Goal: Task Accomplishment & Management: Use online tool/utility

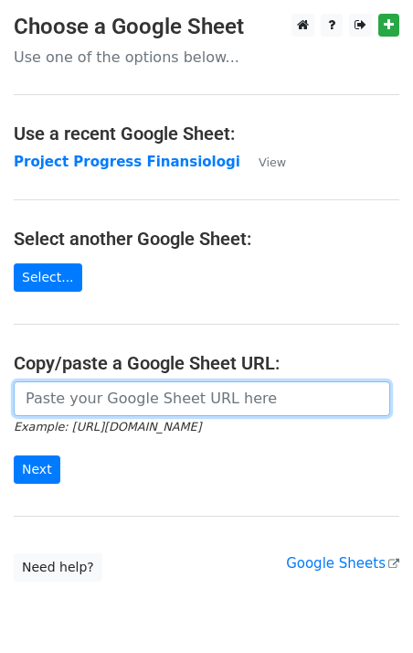
click at [110, 408] on input "url" at bounding box center [202, 398] width 377 height 35
paste input "https://docs.google.com/spreadsheets/d/1XTc2nlsIwzFWsRWZVGLAn0C-aV0rlliZWl_M4oK…"
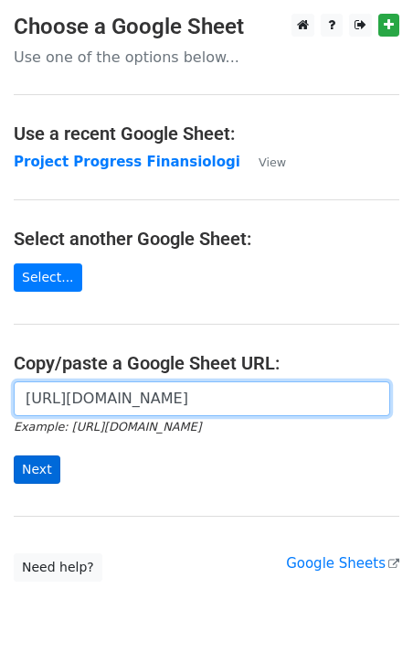
type input "https://docs.google.com/spreadsheets/d/1XTc2nlsIwzFWsRWZVGLAn0C-aV0rlliZWl_M4oK…"
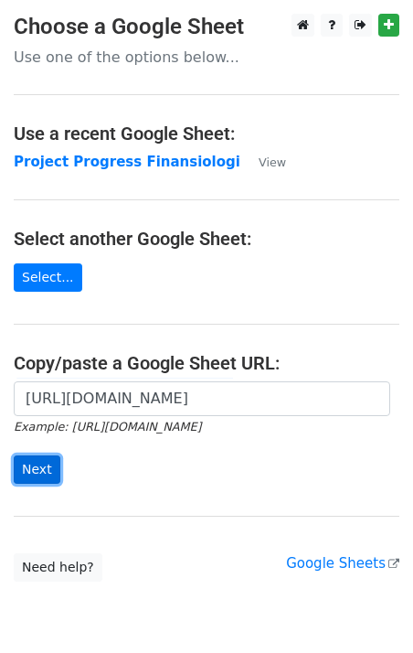
click at [34, 471] on input "Next" at bounding box center [37, 469] width 47 height 28
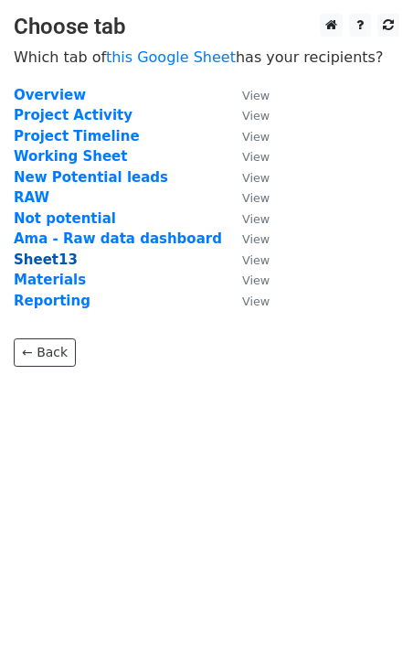
click at [46, 261] on strong "Sheet13" at bounding box center [46, 259] width 64 height 16
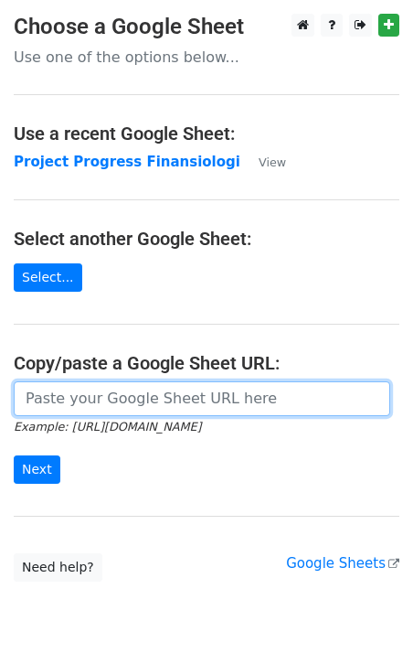
click at [60, 405] on input "url" at bounding box center [202, 398] width 377 height 35
paste input "https://docs.google.com/spreadsheets/d/1XTc2nlsIwzFWsRWZVGLAn0C-aV0rlliZWl_M4oK…"
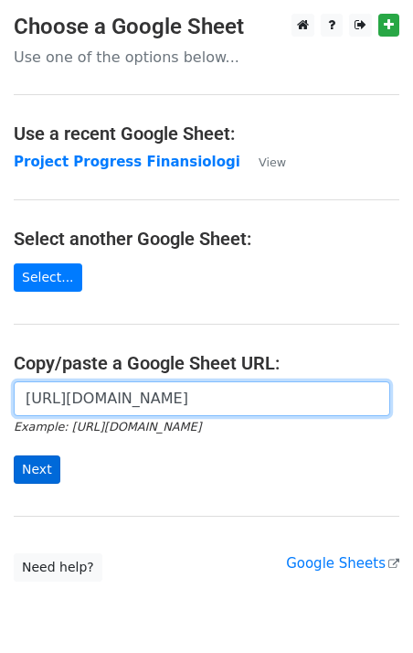
type input "https://docs.google.com/spreadsheets/d/1XTc2nlsIwzFWsRWZVGLAn0C-aV0rlliZWl_M4oK…"
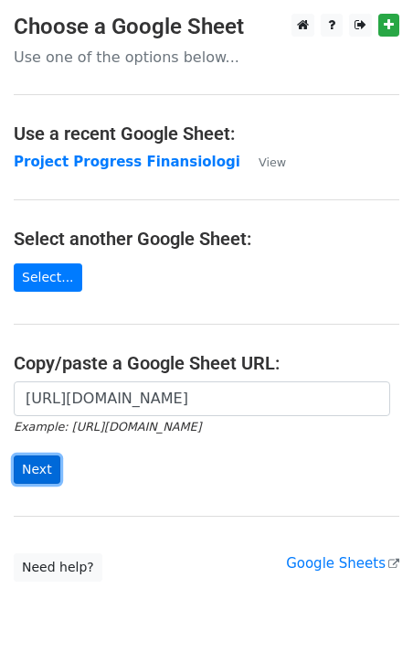
click at [18, 464] on input "Next" at bounding box center [37, 469] width 47 height 28
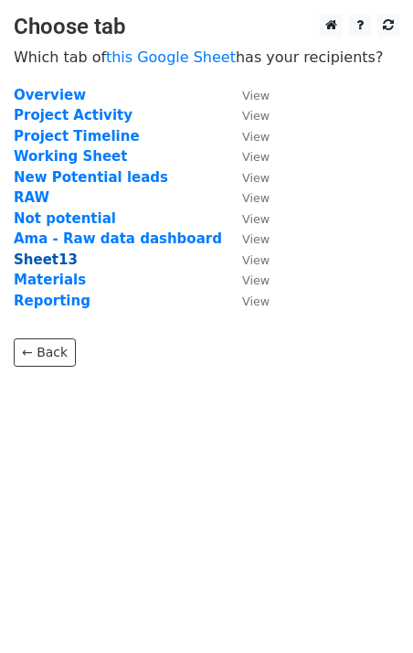
click at [48, 261] on strong "Sheet13" at bounding box center [46, 259] width 64 height 16
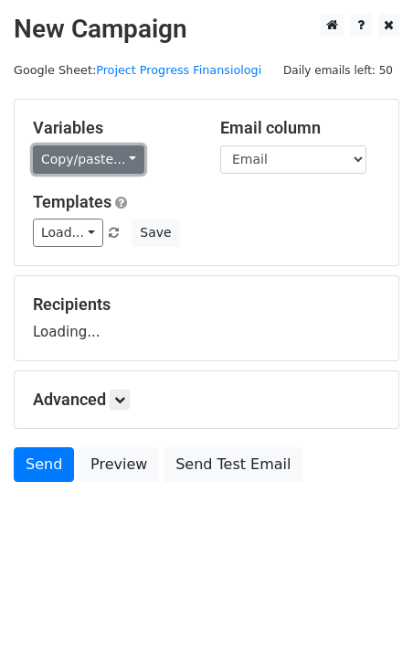
click at [133, 160] on link "Copy/paste..." at bounding box center [89, 159] width 112 height 28
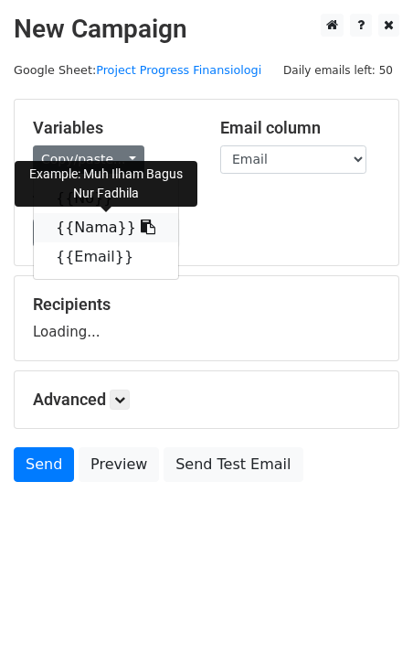
click at [141, 230] on icon at bounding box center [148, 226] width 15 height 15
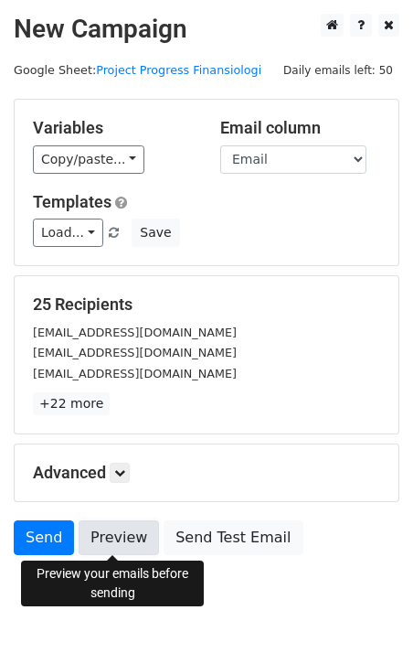
click at [94, 539] on link "Preview" at bounding box center [119, 537] width 80 height 35
